Goal: Task Accomplishment & Management: Manage account settings

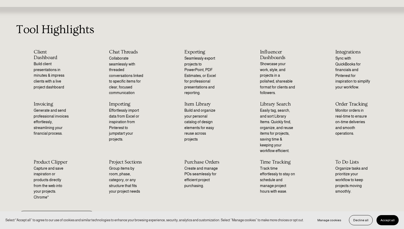
scroll to position [25, 0]
click at [277, 168] on p "Track time effortlessly to stay on schedule and manage project hours with ease." at bounding box center [277, 179] width 35 height 29
click at [385, 218] on span "Accept all" at bounding box center [387, 220] width 14 height 4
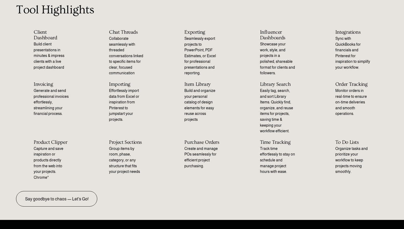
scroll to position [51, 0]
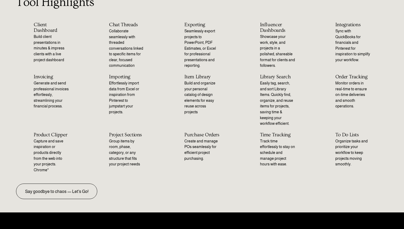
click at [277, 135] on h2 "Time Tracking" at bounding box center [277, 135] width 35 height 6
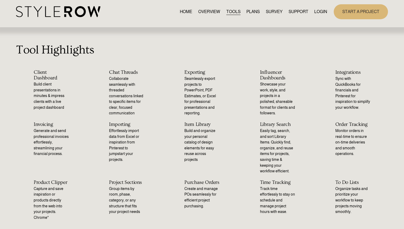
scroll to position [0, 0]
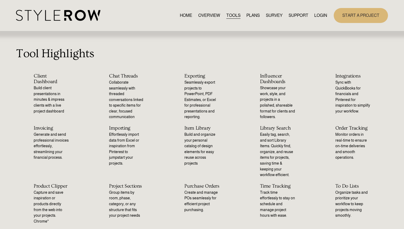
click at [228, 16] on link "TOOLS" at bounding box center [233, 15] width 14 height 7
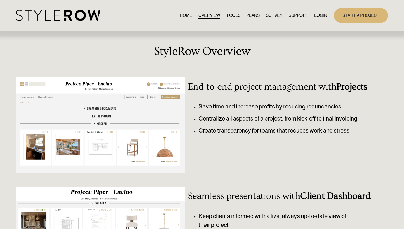
click at [233, 14] on link "TOOLS" at bounding box center [233, 15] width 14 height 7
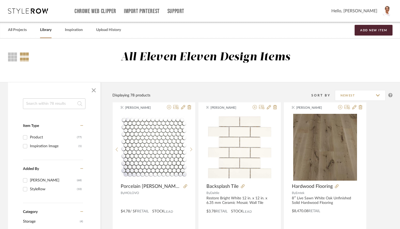
click at [364, 11] on span "Hello, Tonya" at bounding box center [354, 11] width 46 height 6
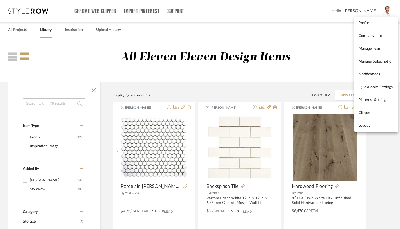
click at [17, 32] on div at bounding box center [200, 114] width 400 height 229
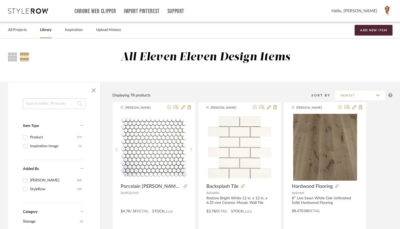
click at [17, 32] on link "All Projects" at bounding box center [17, 29] width 19 height 7
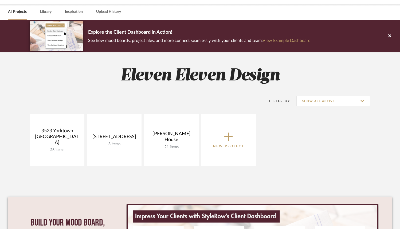
scroll to position [19, 0]
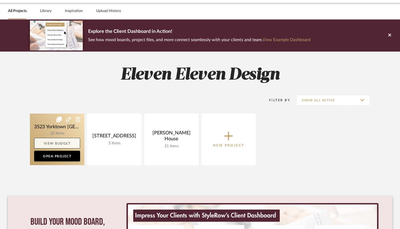
click at [64, 144] on link "View Budget" at bounding box center [57, 143] width 46 height 11
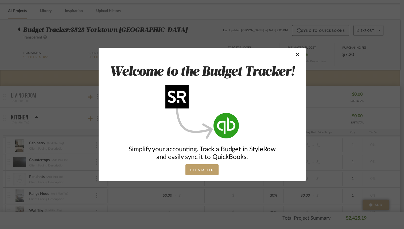
click at [201, 169] on button "GET STARTED" at bounding box center [201, 169] width 33 height 11
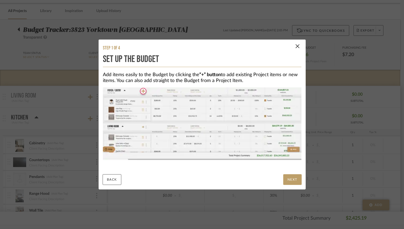
click at [294, 181] on button "NEXT" at bounding box center [292, 179] width 18 height 11
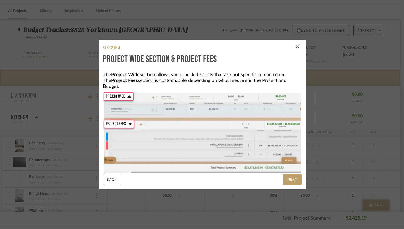
click at [294, 181] on button "NEXT" at bounding box center [292, 179] width 18 height 11
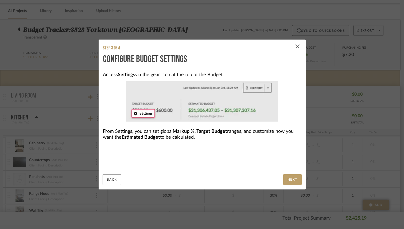
click at [294, 181] on button "NEXT" at bounding box center [292, 179] width 18 height 11
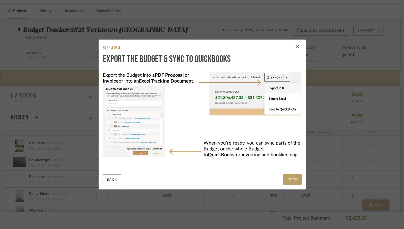
click at [294, 181] on button "DONE" at bounding box center [292, 179] width 18 height 11
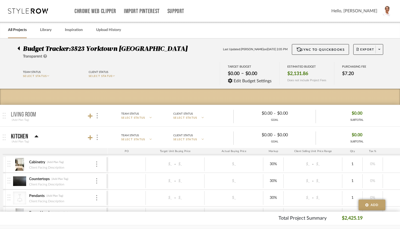
click at [47, 56] on icon at bounding box center [45, 56] width 4 height 4
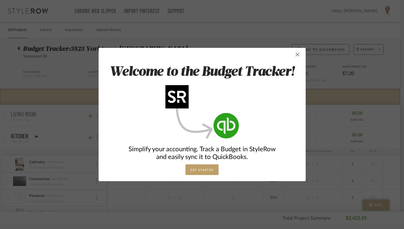
click at [296, 56] on span "button" at bounding box center [297, 54] width 11 height 11
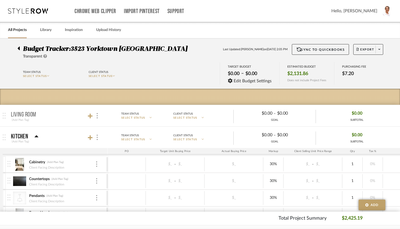
click at [47, 76] on span "SELECT STATUS" at bounding box center [35, 76] width 24 height 3
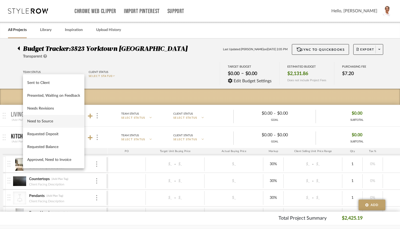
click at [46, 121] on span "Need to Source" at bounding box center [53, 121] width 53 height 5
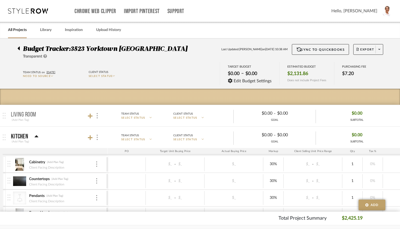
click at [113, 75] on span "SELECT STATUS" at bounding box center [101, 76] width 24 height 3
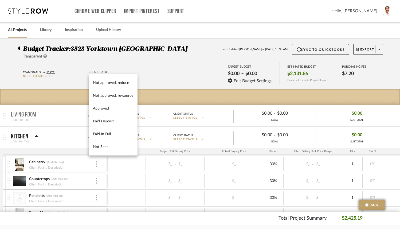
click at [129, 61] on div at bounding box center [200, 114] width 400 height 229
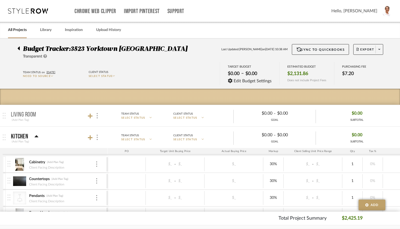
click at [19, 48] on icon at bounding box center [19, 48] width 2 height 4
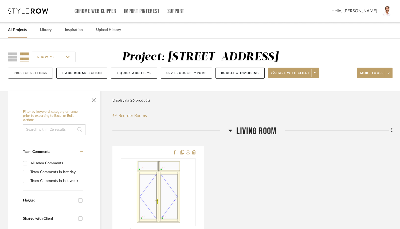
click at [28, 74] on button "Project Settings" at bounding box center [30, 73] width 45 height 11
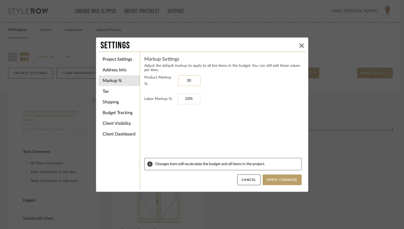
click at [186, 80] on input "30" at bounding box center [189, 80] width 22 height 11
click at [186, 97] on input "20%" at bounding box center [189, 98] width 22 height 11
type input "0%"
click at [248, 119] on form "Product Markup %: 0% Labor Markup %: 0" at bounding box center [222, 116] width 157 height 84
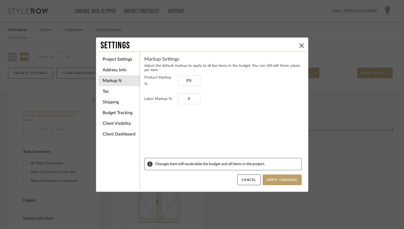
type input "0%"
click at [115, 70] on li "Address Info" at bounding box center [118, 70] width 41 height 11
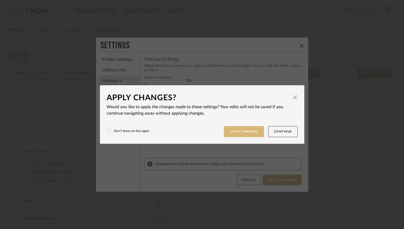
click at [242, 131] on button "Apply Changes" at bounding box center [244, 131] width 40 height 11
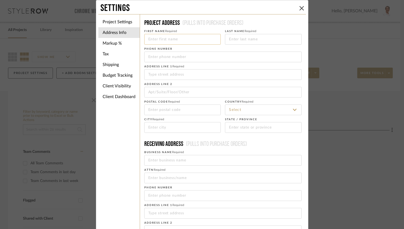
click at [155, 40] on input at bounding box center [182, 39] width 77 height 11
type input "Juli & Taylor"
click at [232, 40] on input at bounding box center [263, 39] width 77 height 11
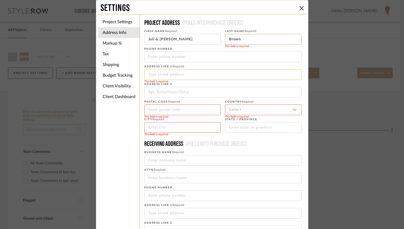
type input "Brown"
click at [175, 75] on input at bounding box center [222, 74] width 157 height 11
type input "3523 S Yorktown Ave"
click at [158, 109] on input at bounding box center [182, 109] width 77 height 11
type input "74105"
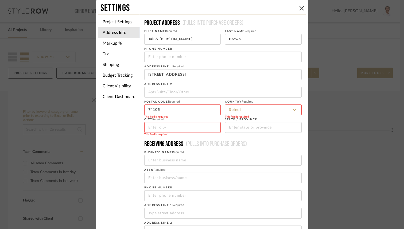
click at [241, 108] on input at bounding box center [263, 109] width 77 height 11
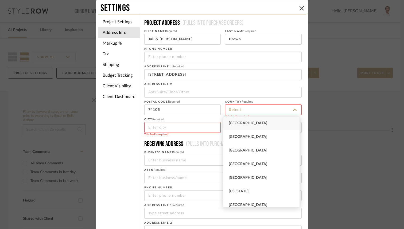
click at [241, 123] on span "United States" at bounding box center [248, 123] width 38 height 4
type input "United States"
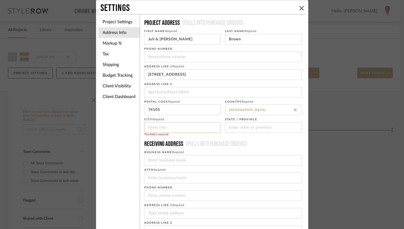
click at [183, 128] on input at bounding box center [182, 127] width 77 height 11
type input "Tulsa"
click at [246, 127] on input at bounding box center [263, 127] width 77 height 11
type input "OK"
click at [136, 161] on div "Project Settings Address Info Markup % Tax Shipping Budget Tracking Client Visi…" at bounding box center [201, 152] width 207 height 276
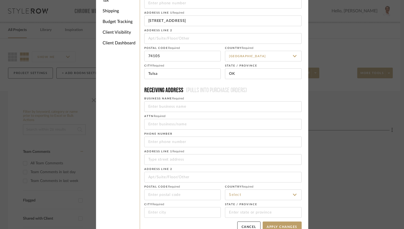
scroll to position [57, 0]
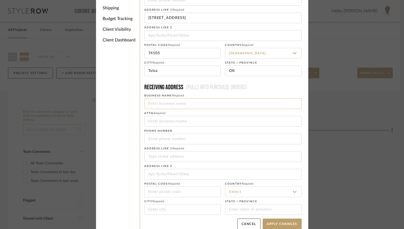
click at [169, 105] on input at bounding box center [222, 103] width 157 height 11
type input "Eleven Eleven Design"
click at [163, 123] on input at bounding box center [222, 121] width 157 height 11
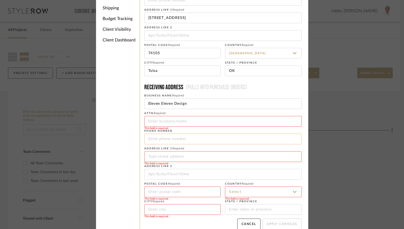
click at [155, 139] on input "tel" at bounding box center [222, 139] width 157 height 11
type input "918-991-0593"
click at [157, 156] on input at bounding box center [222, 156] width 157 height 11
type input "3523 S Yorktown Ave"
click at [156, 192] on input at bounding box center [182, 191] width 77 height 11
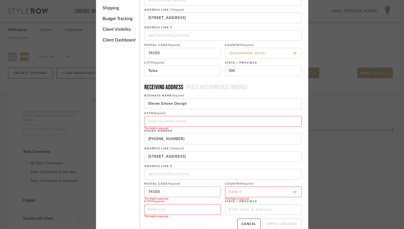
type input "74105"
click at [239, 191] on input at bounding box center [263, 191] width 77 height 11
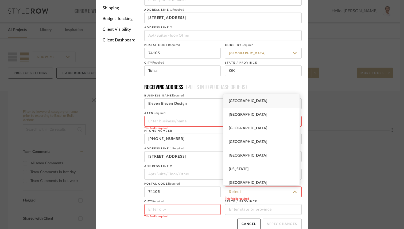
click at [246, 101] on span "United States" at bounding box center [248, 101] width 38 height 4
type input "United States"
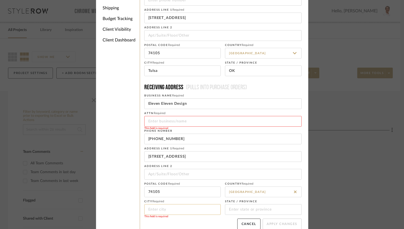
click at [161, 210] on input at bounding box center [182, 209] width 77 height 11
type input "Tulsa"
click at [236, 210] on input at bounding box center [263, 209] width 77 height 11
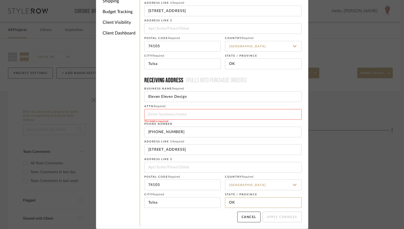
type input "OK"
click at [194, 218] on div "Cancel Apply Changes" at bounding box center [222, 216] width 157 height 11
click at [162, 115] on input at bounding box center [222, 114] width 157 height 11
type input "Tonya Sanders"
click at [212, 218] on div "Cancel Apply Changes" at bounding box center [222, 216] width 157 height 11
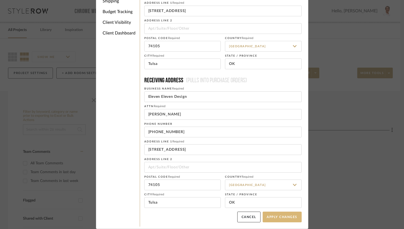
click at [272, 217] on button "Apply Changes" at bounding box center [281, 216] width 39 height 11
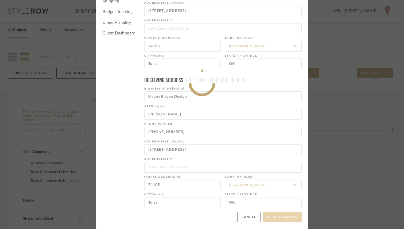
type input "+9189910593"
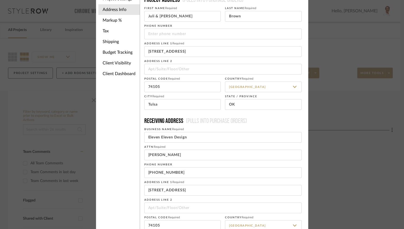
scroll to position [0, 0]
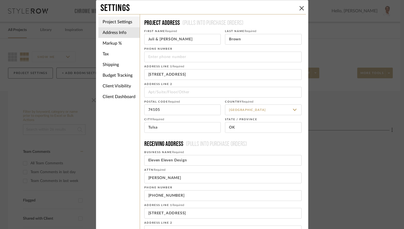
click at [120, 22] on li "Project Settings" at bounding box center [118, 22] width 41 height 11
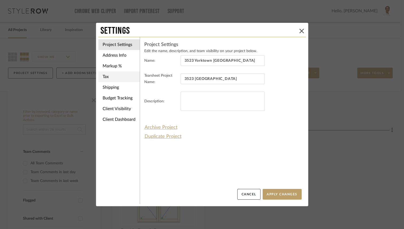
click at [108, 78] on li "Tax" at bounding box center [118, 76] width 41 height 11
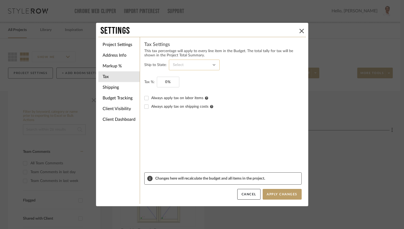
click at [207, 65] on input at bounding box center [194, 65] width 51 height 11
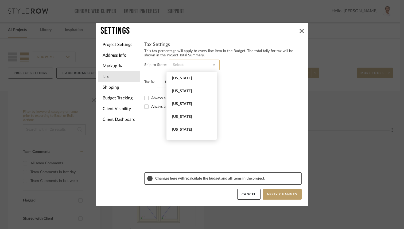
click at [185, 65] on input at bounding box center [194, 65] width 51 height 11
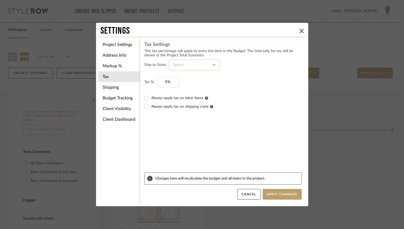
click at [211, 64] on input at bounding box center [194, 65] width 51 height 11
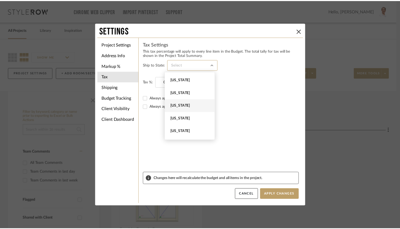
scroll to position [447, 0]
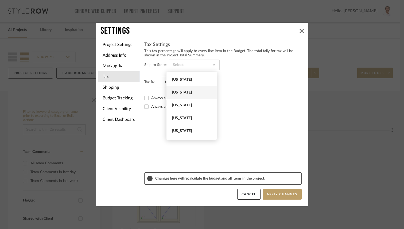
click at [186, 93] on span "Oklahoma" at bounding box center [192, 92] width 40 height 5
type input "Oklahoma"
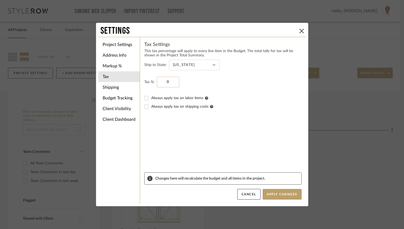
click at [166, 82] on input "0" at bounding box center [168, 82] width 22 height 11
type input "8.517%"
click at [145, 107] on input "Always apply tax on shipping costs" at bounding box center [146, 106] width 9 height 9
checkbox input "true"
click at [192, 151] on form "Ship to State: Oklahoma Tax %: 8.517% Always apply tax on labor items Always ap…" at bounding box center [222, 116] width 157 height 113
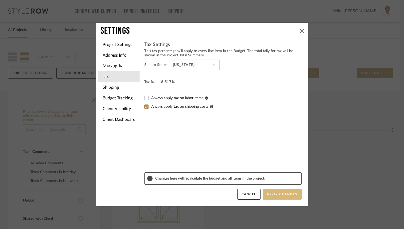
click at [279, 197] on button "Apply Changes" at bounding box center [281, 194] width 39 height 11
click at [110, 87] on li "Shipping" at bounding box center [118, 87] width 41 height 11
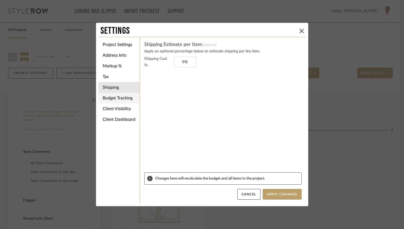
click at [112, 98] on li "Budget Tracking" at bounding box center [118, 98] width 41 height 11
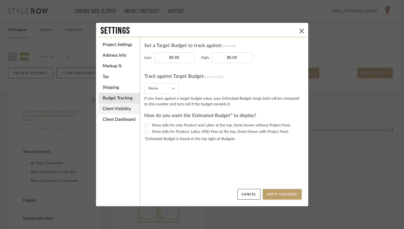
click at [115, 109] on li "Client Visibility" at bounding box center [118, 108] width 41 height 11
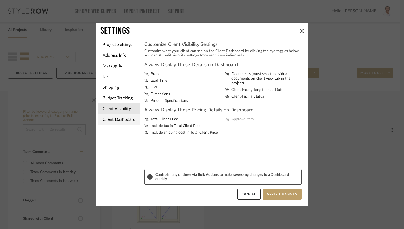
click at [114, 120] on li "Client Dashboard" at bounding box center [118, 119] width 41 height 11
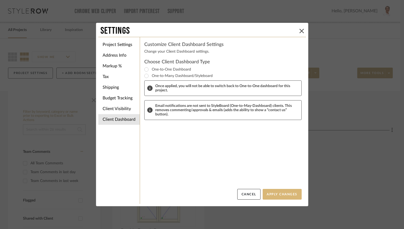
click at [282, 192] on button "Apply Changes" at bounding box center [281, 194] width 39 height 11
click at [299, 31] on icon at bounding box center [301, 31] width 4 height 4
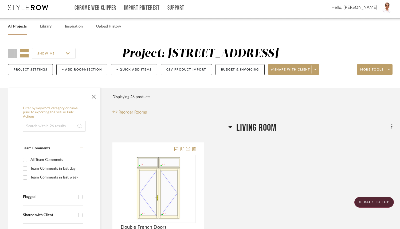
scroll to position [0, 0]
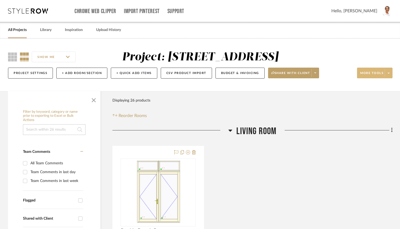
click at [390, 74] on span at bounding box center [388, 73] width 7 height 8
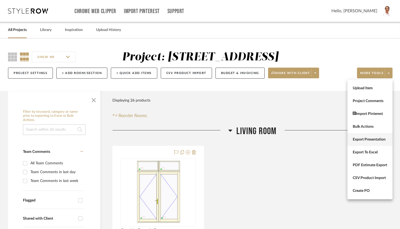
click at [372, 142] on span "Export Presentation" at bounding box center [370, 139] width 34 height 5
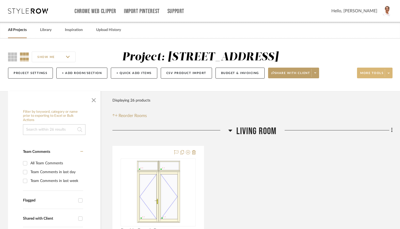
click at [389, 73] on icon at bounding box center [389, 73] width 2 height 3
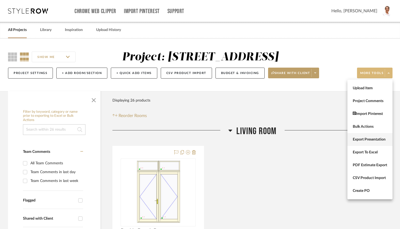
click at [367, 140] on span "Export Presentation" at bounding box center [370, 139] width 34 height 5
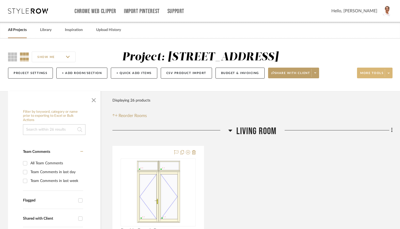
click at [387, 75] on span at bounding box center [388, 73] width 7 height 8
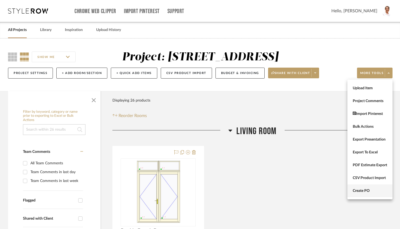
click at [360, 193] on span "Create PO" at bounding box center [370, 191] width 34 height 5
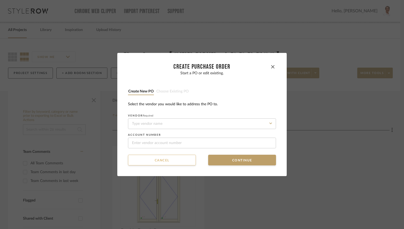
click at [174, 160] on button "Cancel" at bounding box center [162, 160] width 68 height 11
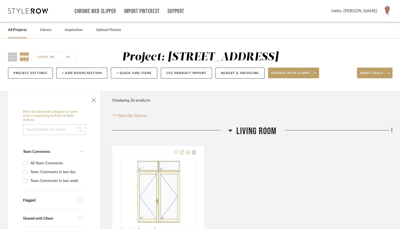
click at [41, 11] on icon at bounding box center [28, 10] width 40 height 5
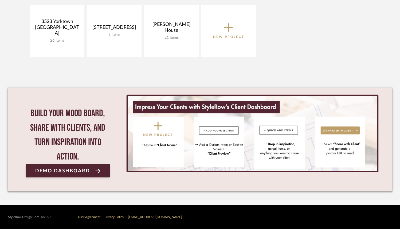
scroll to position [128, 0]
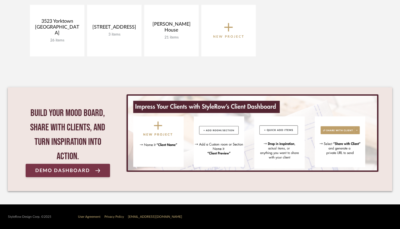
click at [80, 172] on span "Demo Dashboard" at bounding box center [62, 170] width 55 height 5
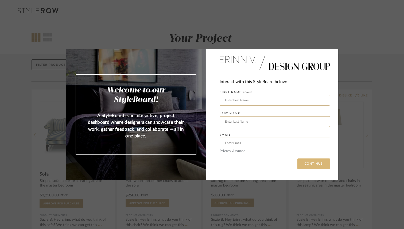
click at [319, 164] on button "CONTINUE" at bounding box center [313, 163] width 33 height 11
click at [358, 101] on div "Welcome to our StyleBoard! A StyleBoard is an interactive, project dashboard wh…" at bounding box center [202, 114] width 404 height 229
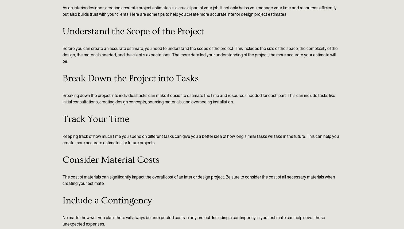
scroll to position [98, 0]
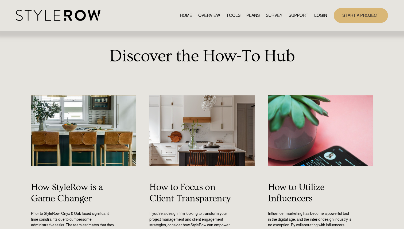
click at [250, 15] on link "PLANS" at bounding box center [252, 15] width 13 height 7
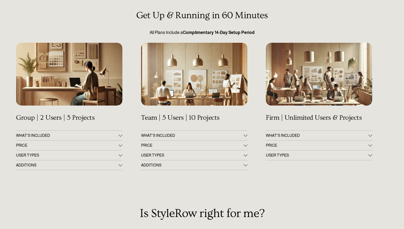
scroll to position [52, 0]
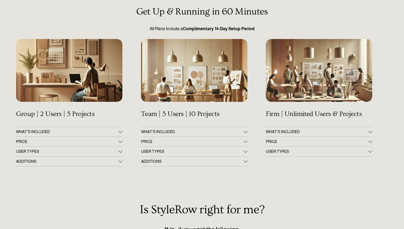
click at [121, 161] on div at bounding box center [121, 161] width 4 height 4
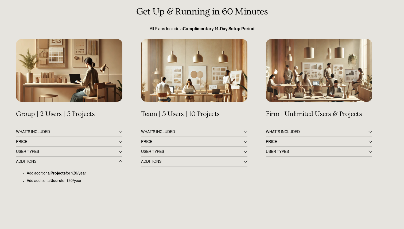
click at [245, 162] on div at bounding box center [246, 161] width 4 height 4
click at [119, 129] on button "WHAT'S INCLUDED" at bounding box center [69, 132] width 106 height 10
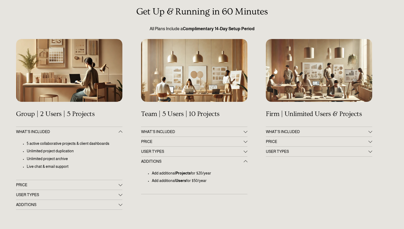
click at [245, 132] on div at bounding box center [246, 131] width 4 height 4
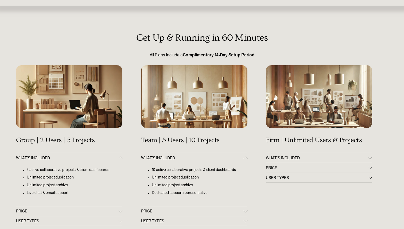
scroll to position [0, 0]
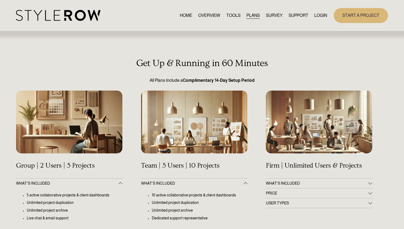
click at [0, 0] on span "HOW - TO HUB" at bounding box center [0, 0] width 0 height 0
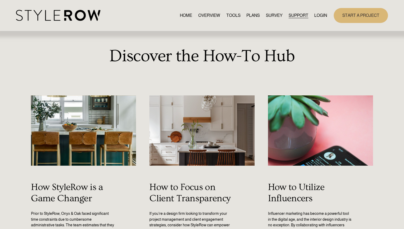
click at [0, 0] on link "RESOURCE CENTER" at bounding box center [0, 0] width 0 height 0
click at [0, 0] on span "CONTACT US" at bounding box center [0, 0] width 0 height 0
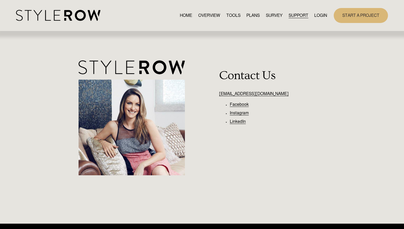
click at [251, 94] on link "[EMAIL_ADDRESS][DOMAIN_NAME]" at bounding box center [253, 93] width 69 height 5
drag, startPoint x: 263, startPoint y: 95, endPoint x: 221, endPoint y: 96, distance: 41.9
click at [221, 96] on p "[EMAIL_ADDRESS][DOMAIN_NAME]" at bounding box center [303, 94] width 169 height 6
click at [217, 94] on div "support@stylerow.com Facebook Instagram LinkedIn Contact Us" at bounding box center [202, 127] width 404 height 139
drag, startPoint x: 218, startPoint y: 94, endPoint x: 265, endPoint y: 97, distance: 47.9
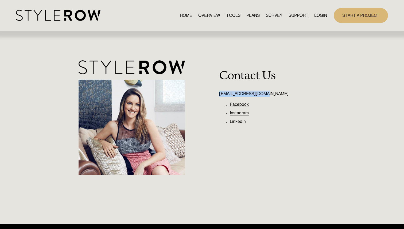
click at [265, 97] on div "support@stylerow.com Facebook Instagram LinkedIn Contact Us" at bounding box center [202, 127] width 404 height 139
copy link "[EMAIL_ADDRESS][DOMAIN_NAME]"
